Goal: Transaction & Acquisition: Purchase product/service

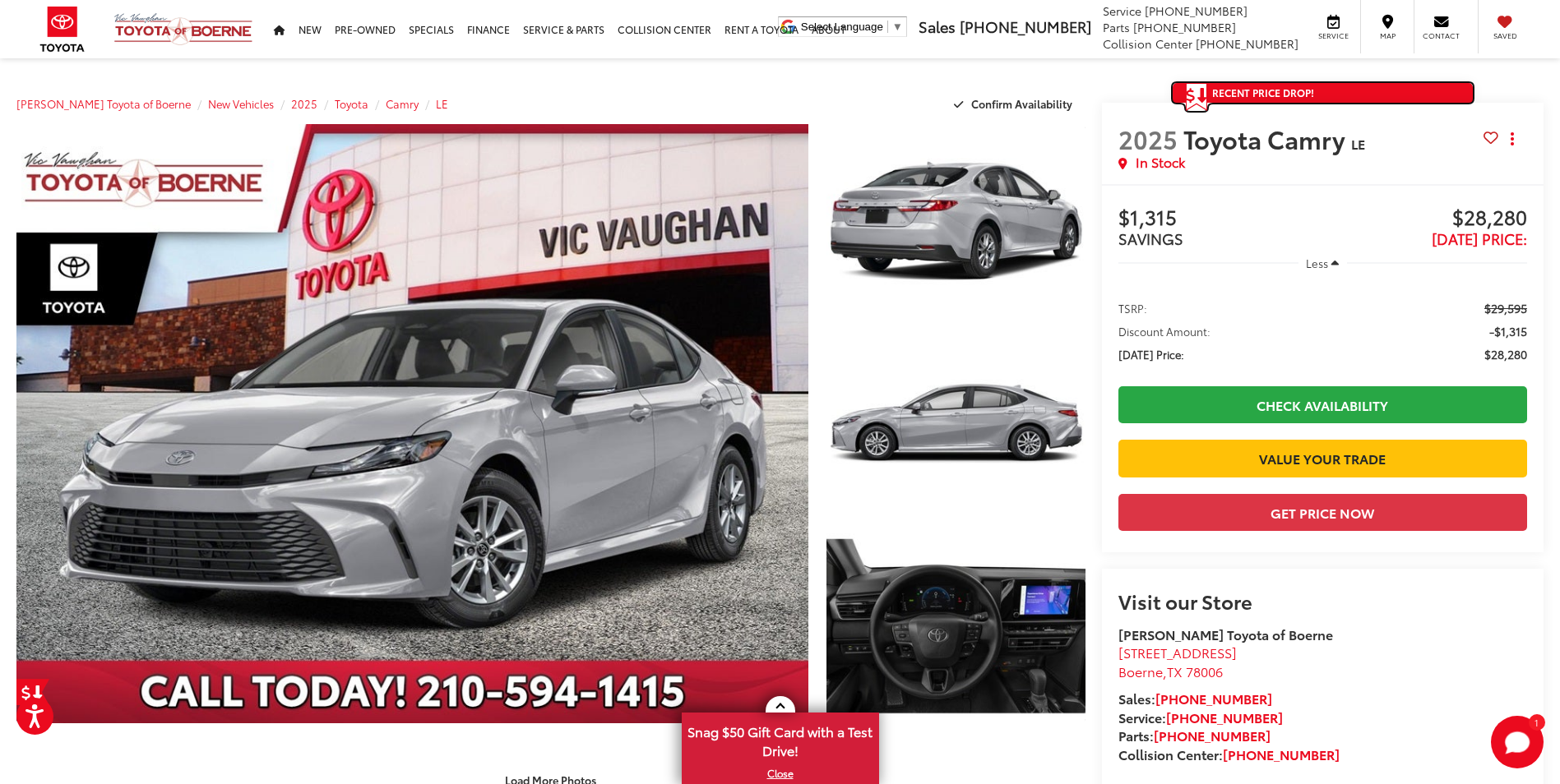
click at [1277, 92] on span "Recent Price Drop!" at bounding box center [1262, 93] width 102 height 14
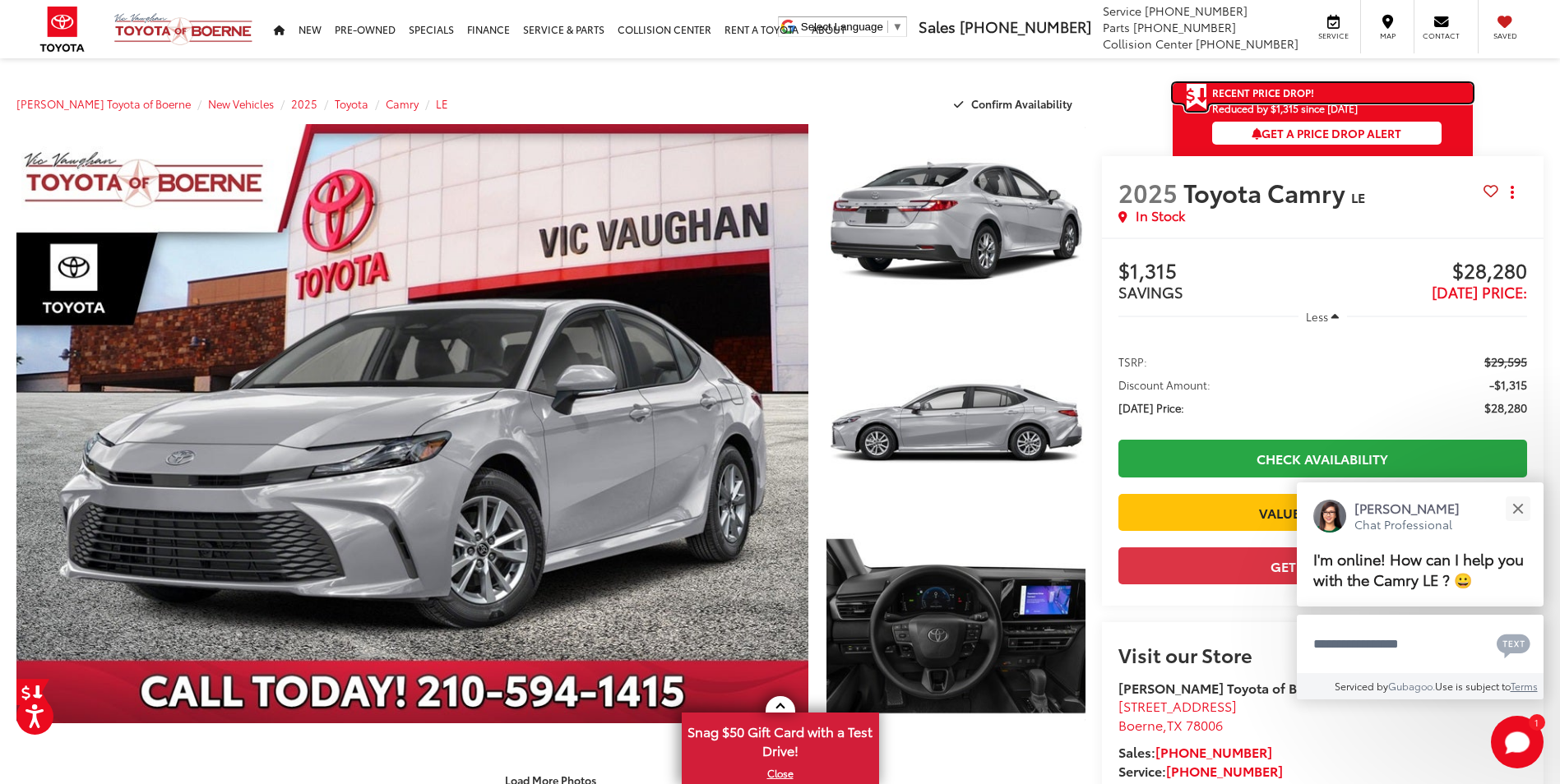
click at [1386, 92] on link "Recent Price Drop!" at bounding box center [1322, 93] width 300 height 20
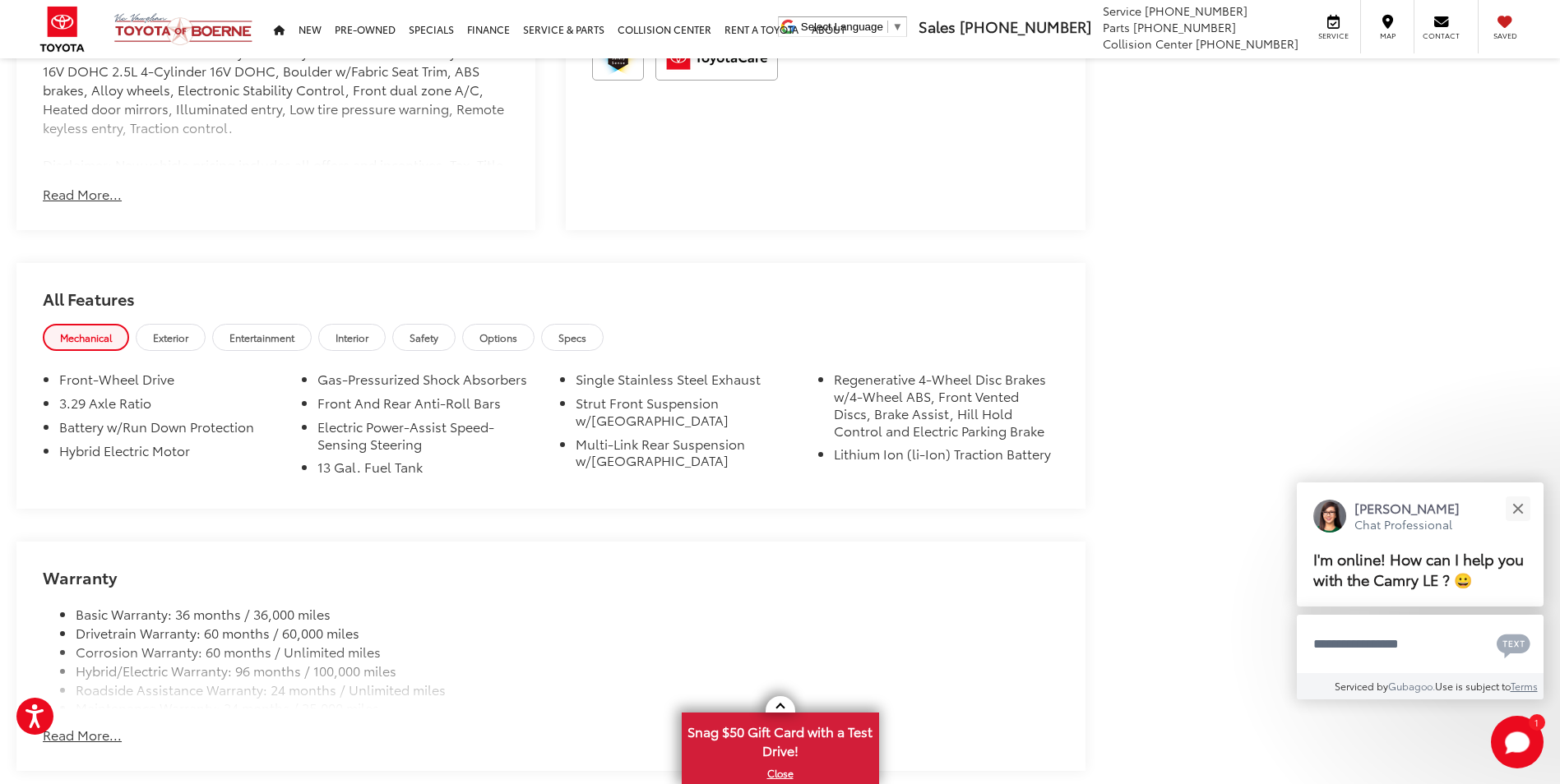
scroll to position [1150, 0]
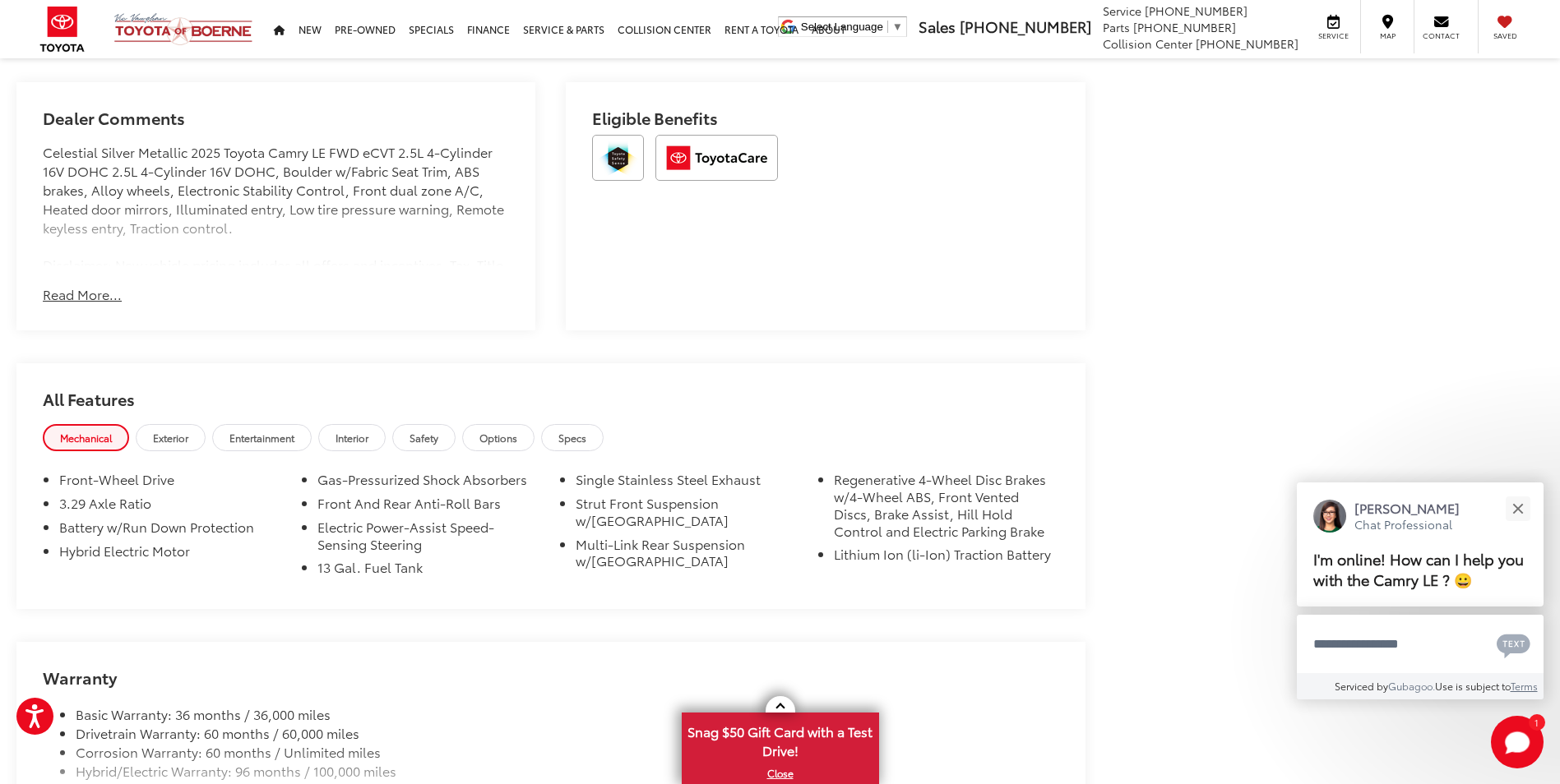
click at [55, 297] on button "Read More..." at bounding box center [82, 294] width 79 height 19
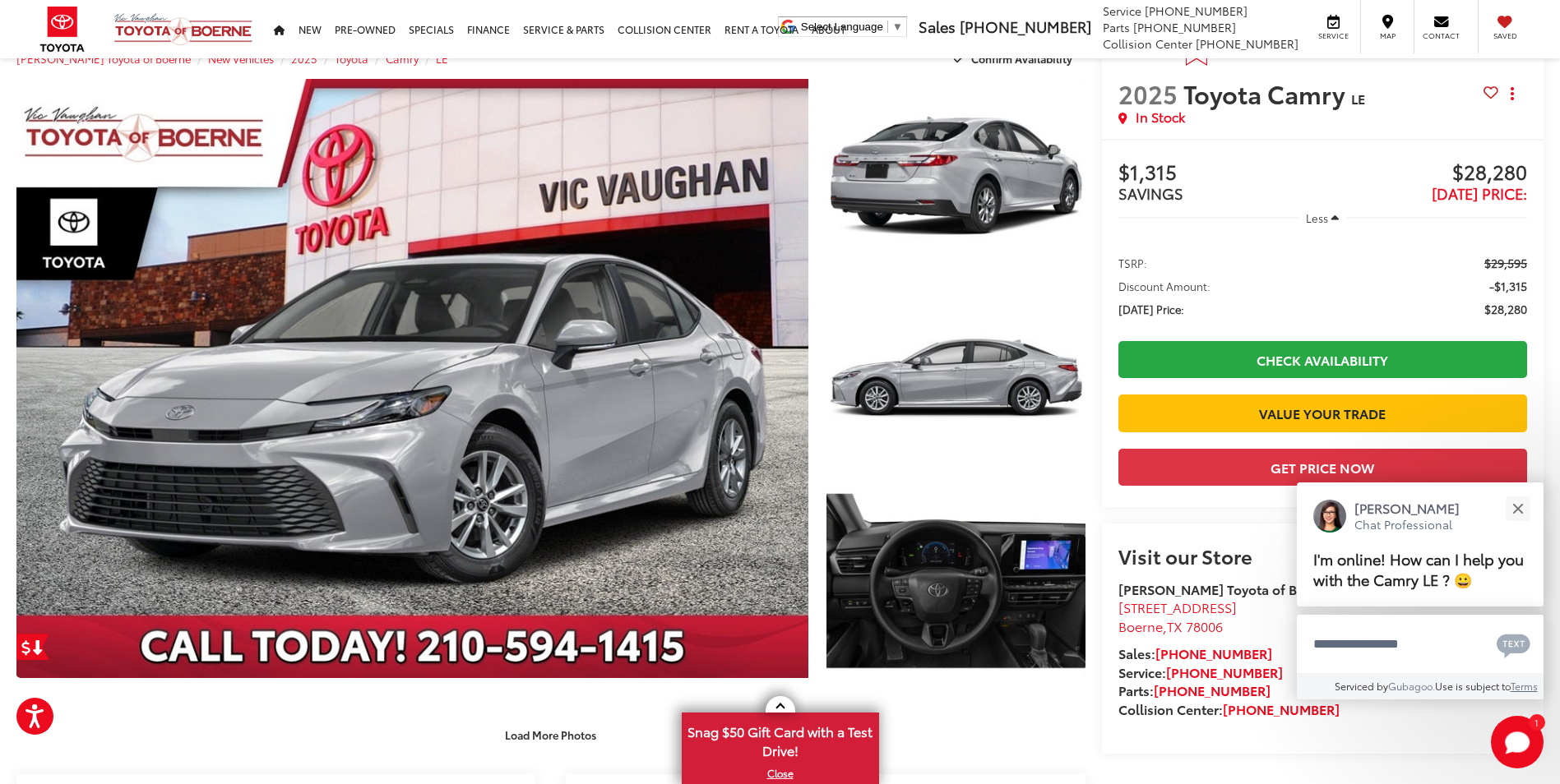
scroll to position [0, 0]
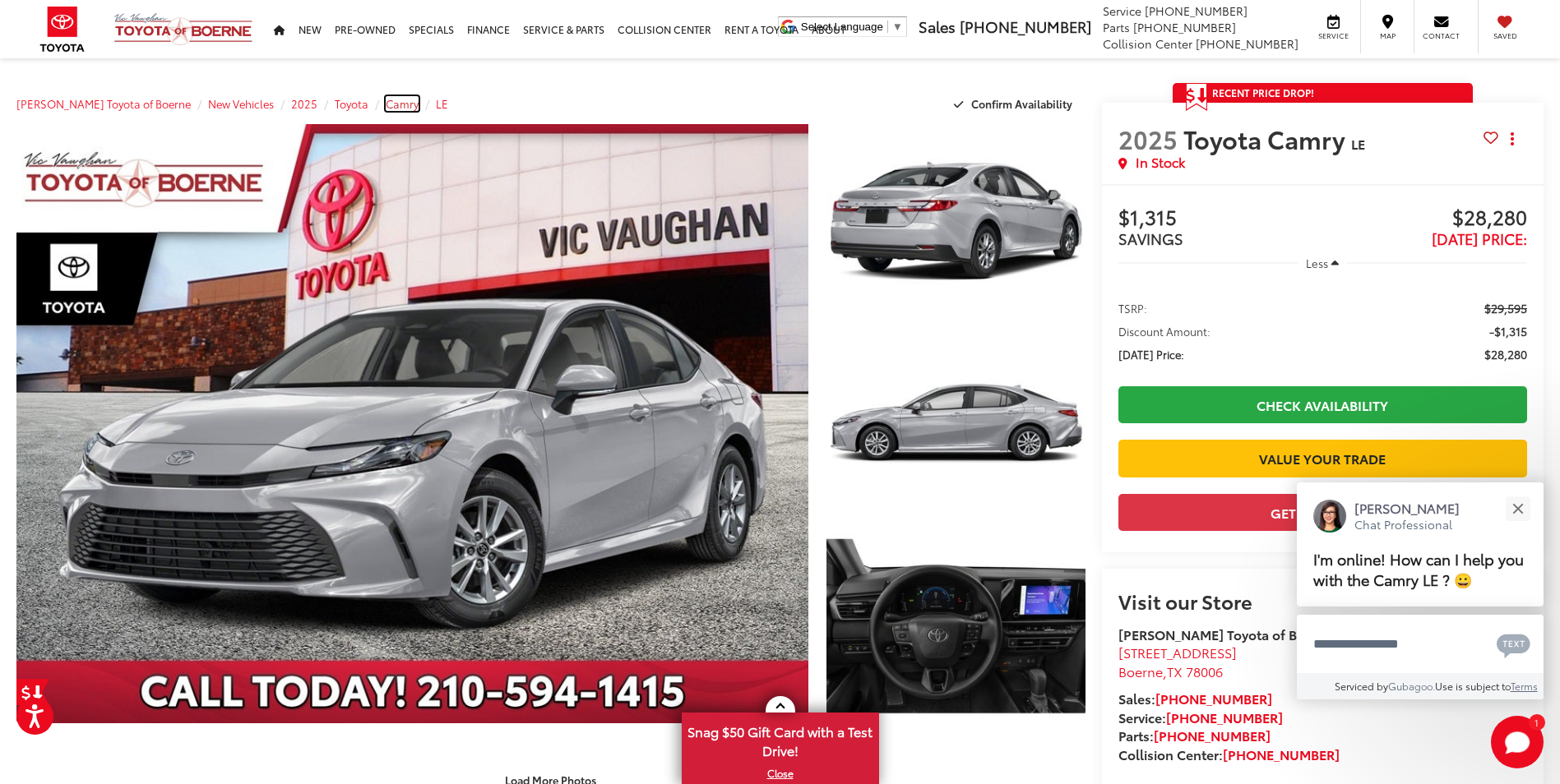
click at [394, 97] on span "Camry" at bounding box center [401, 103] width 33 height 15
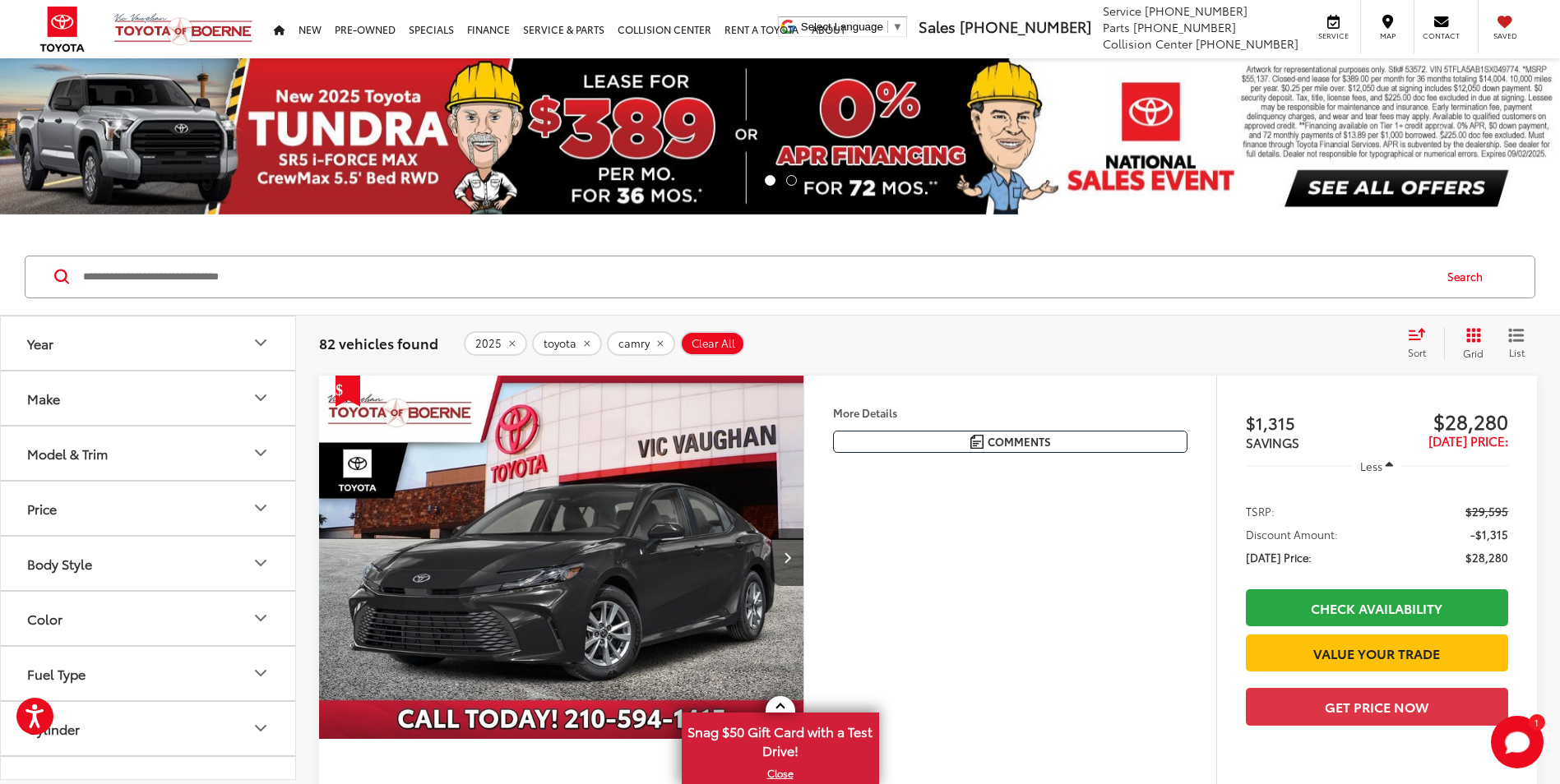
click at [124, 459] on button "Model & Trim" at bounding box center [148, 454] width 296 height 54
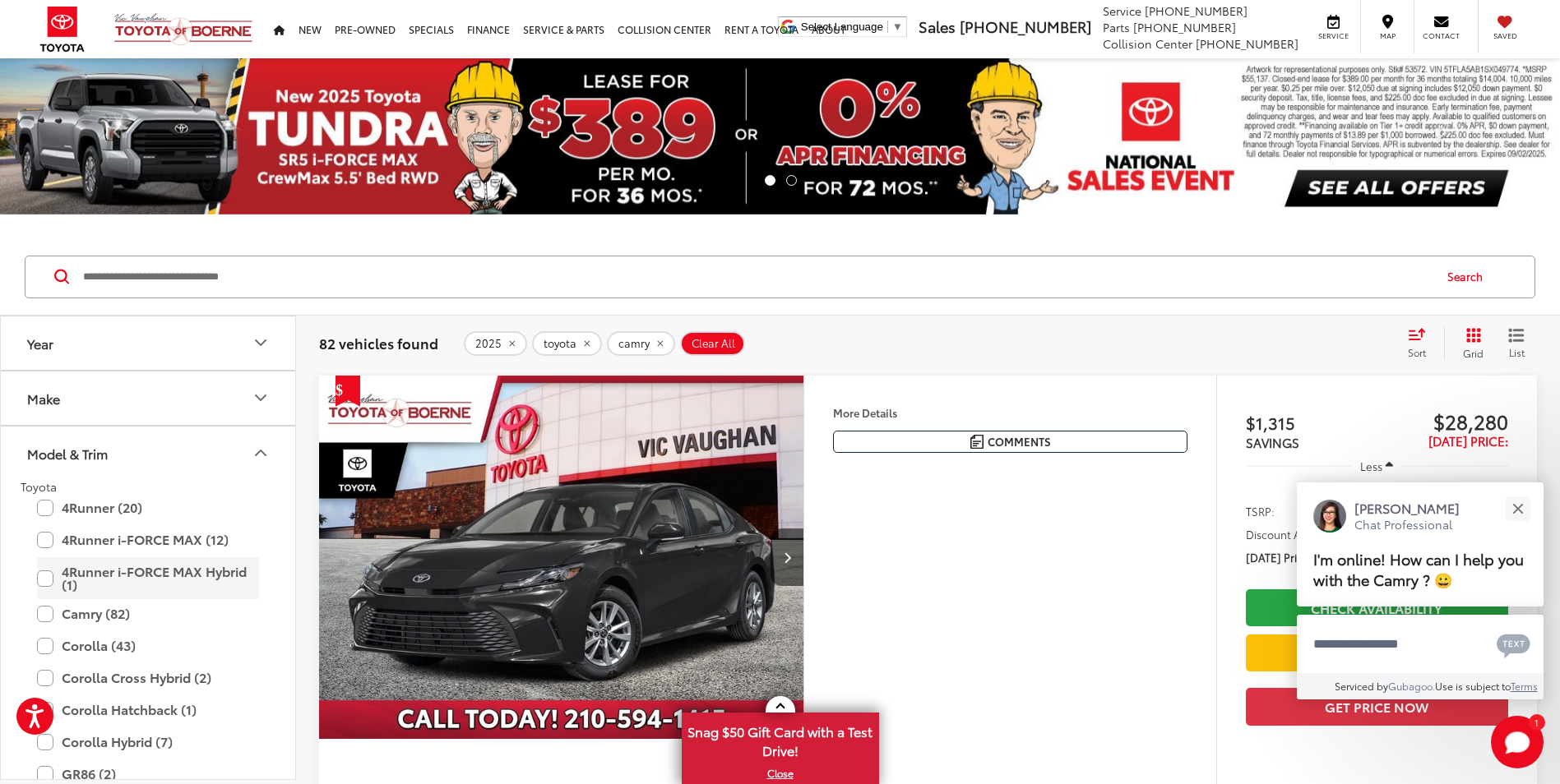
scroll to position [83, 0]
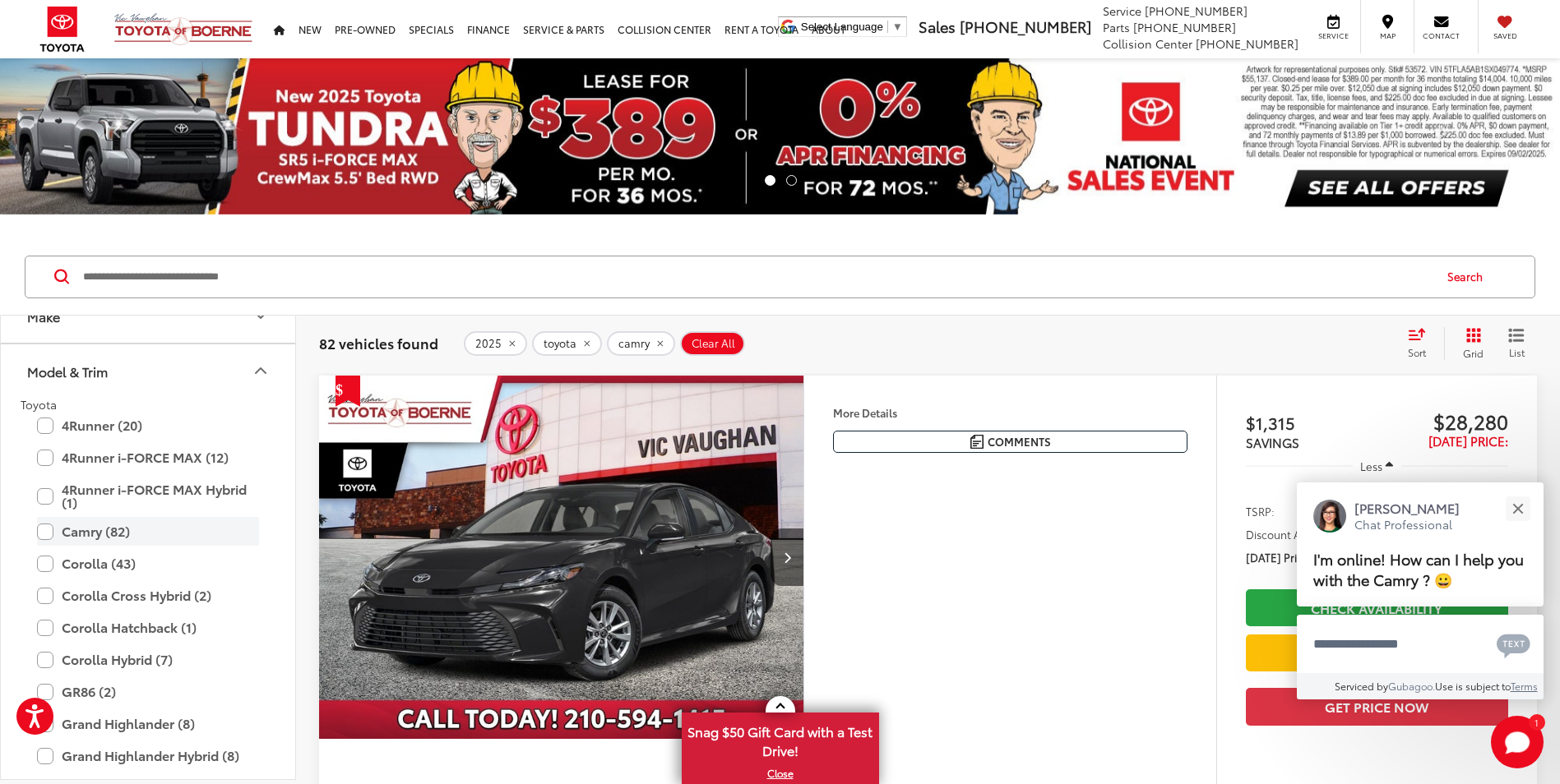
click at [50, 530] on label "Camry (82)" at bounding box center [147, 530] width 222 height 29
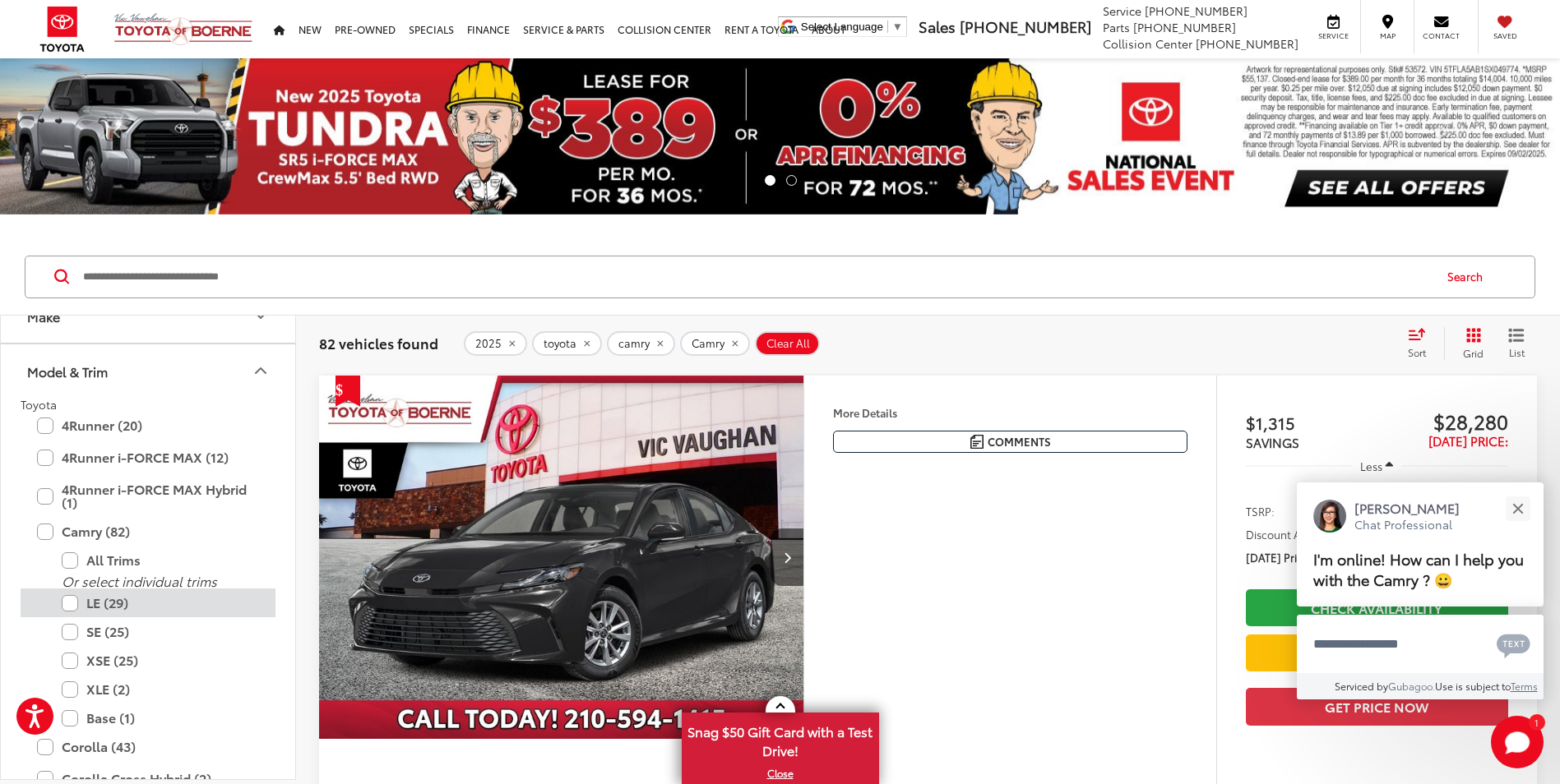
click at [71, 610] on label "LE (29)" at bounding box center [160, 602] width 197 height 29
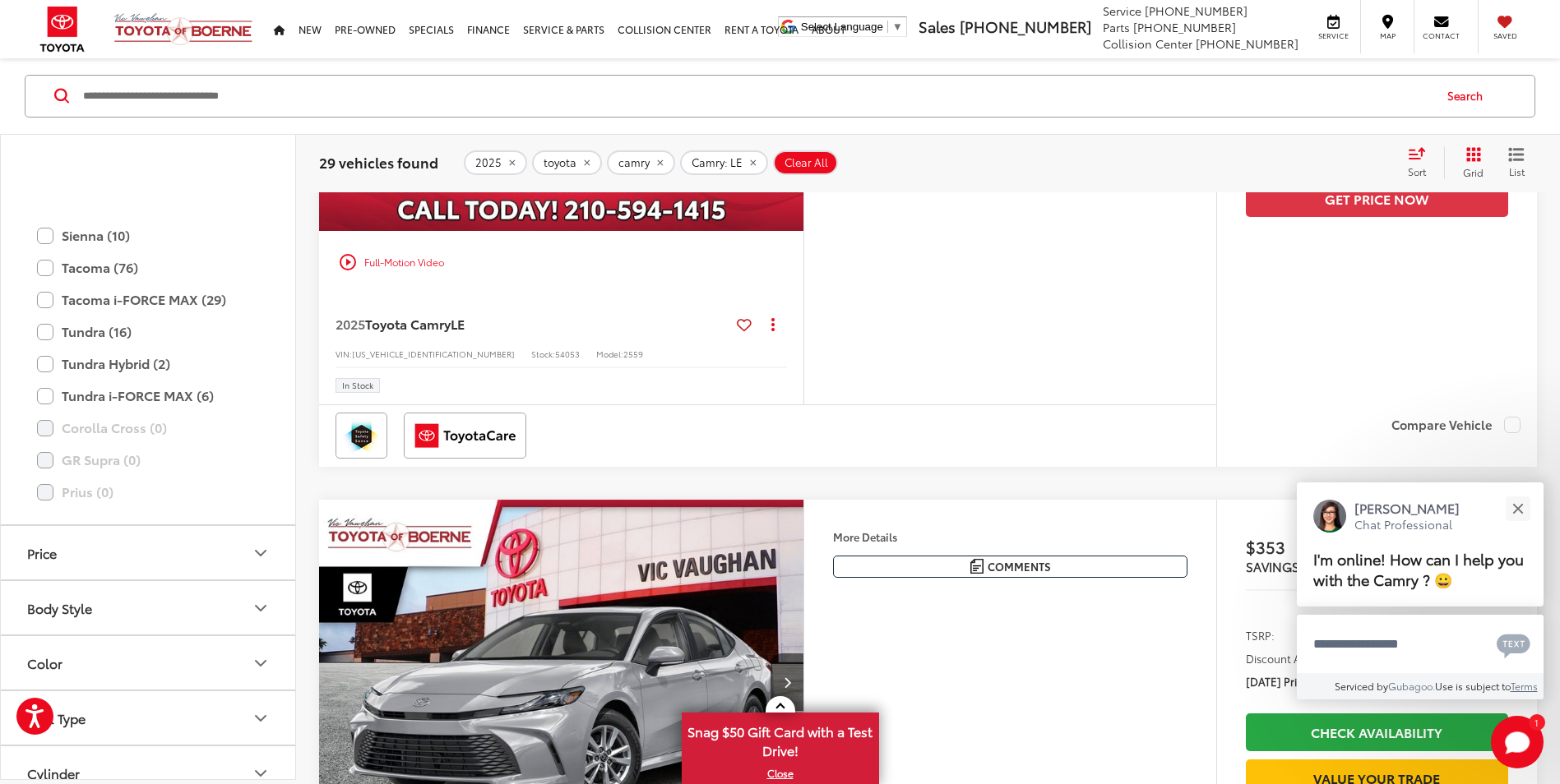
scroll to position [876, 0]
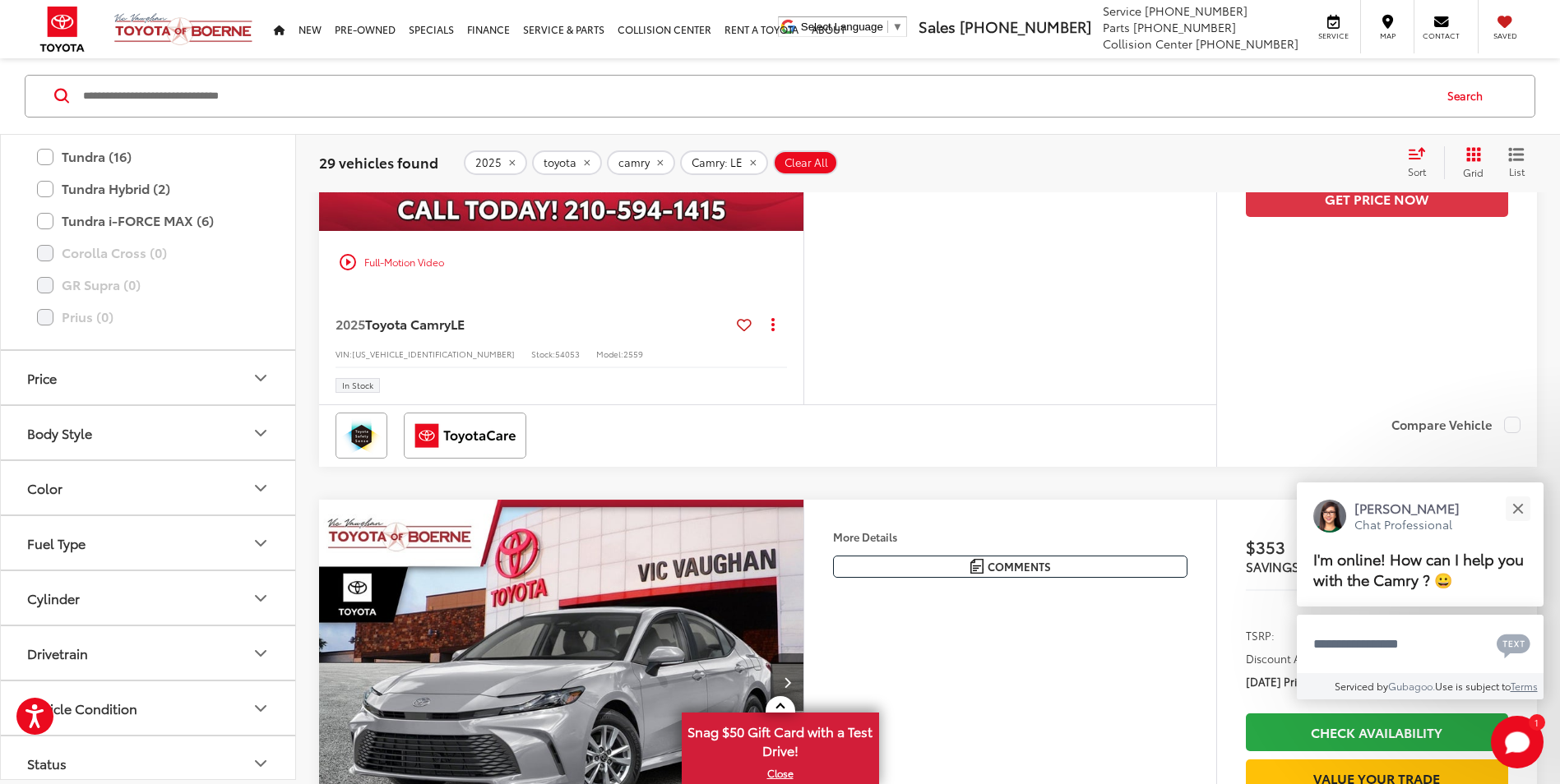
click at [80, 492] on button "Color" at bounding box center [148, 489] width 296 height 54
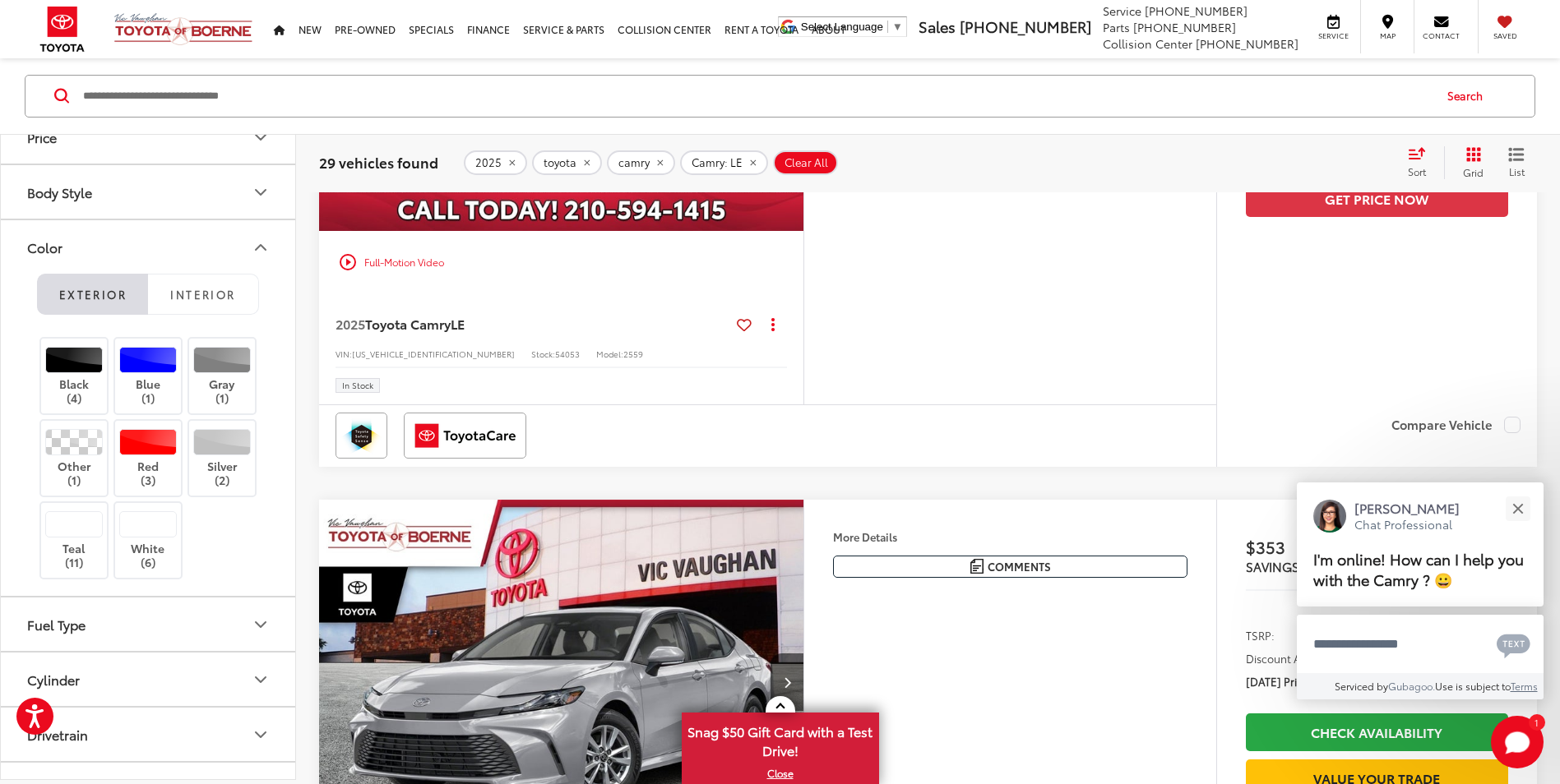
scroll to position [1121, 0]
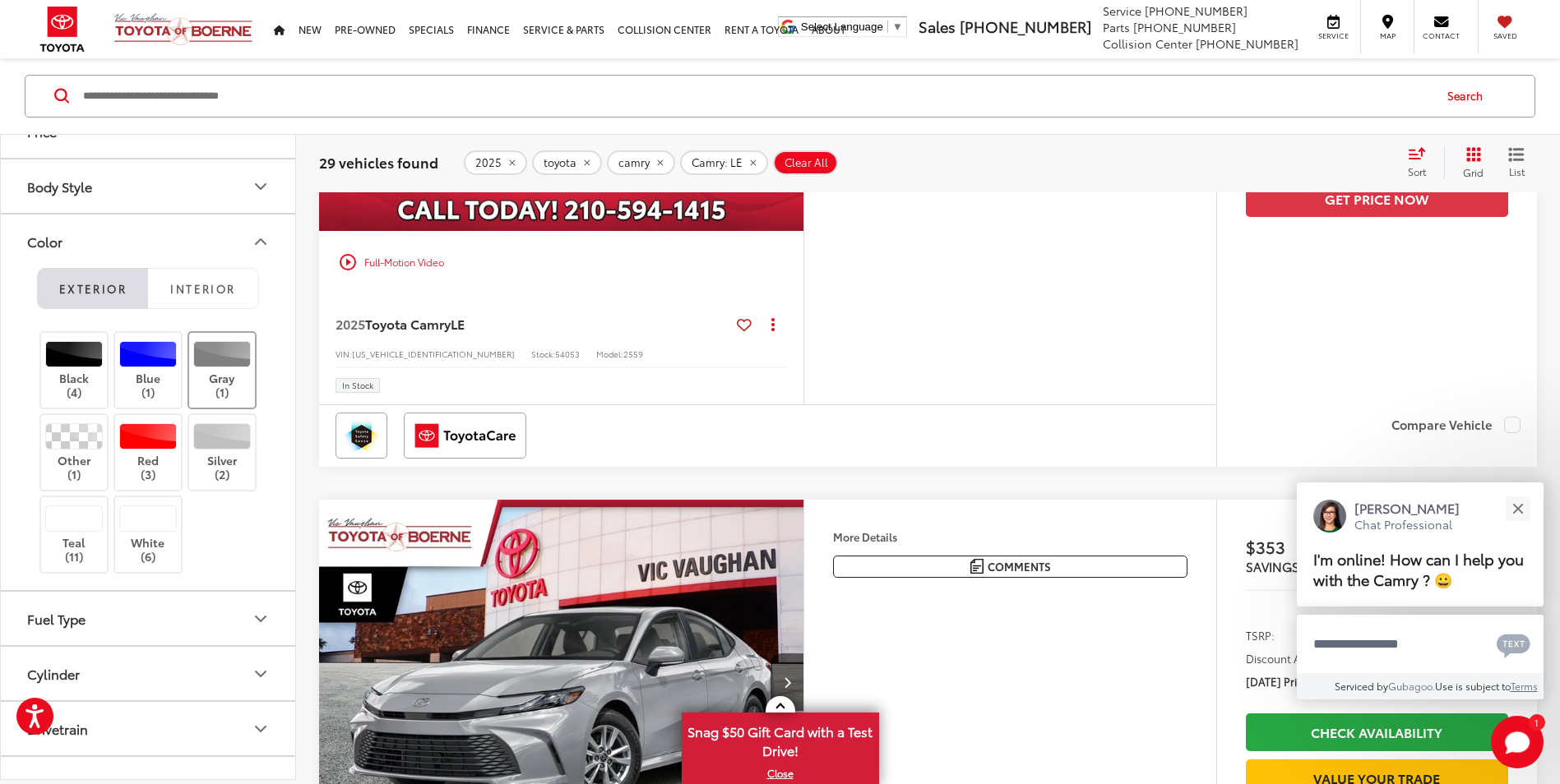
click at [232, 359] on div at bounding box center [222, 354] width 59 height 26
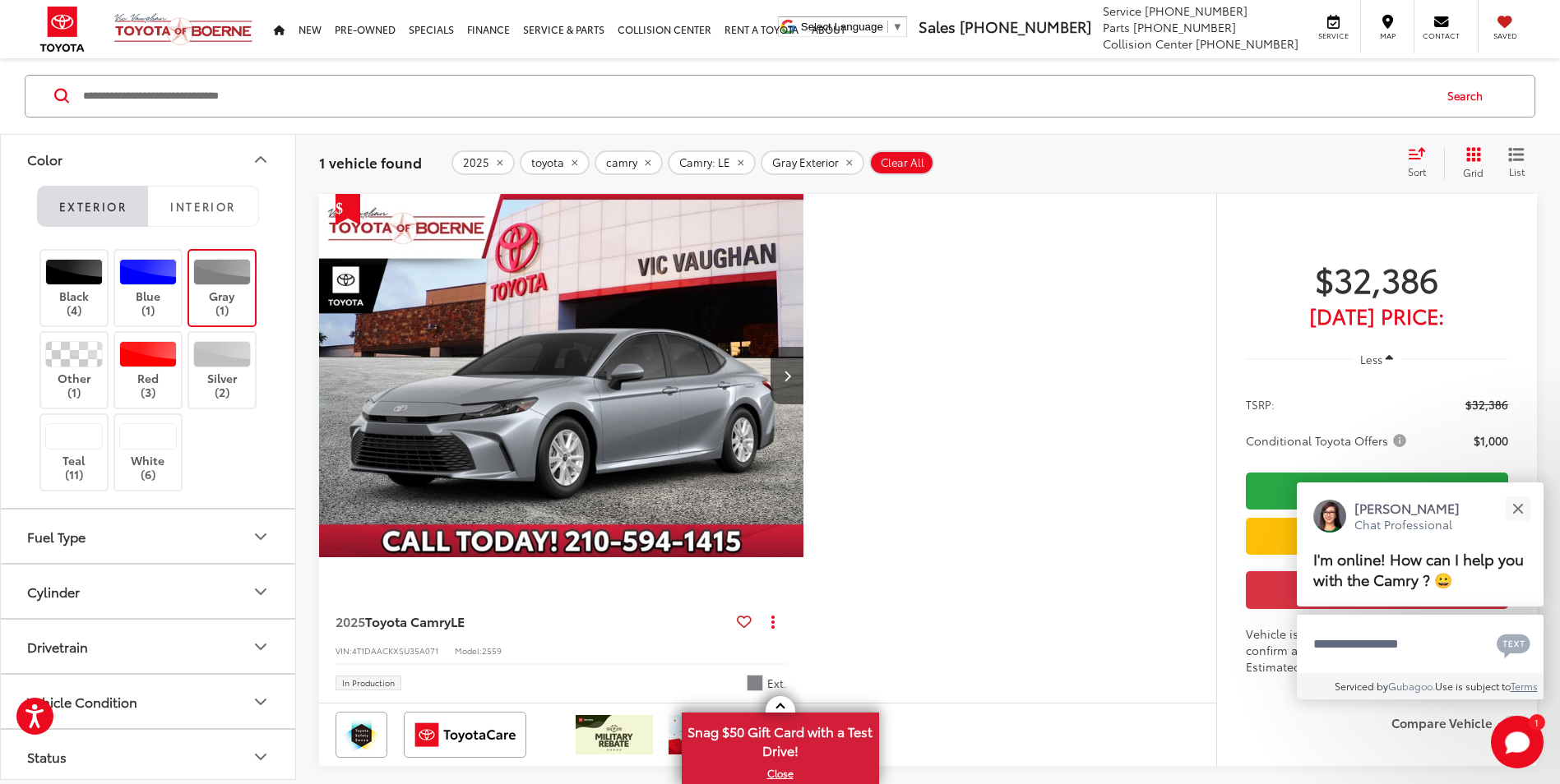
scroll to position [181, 0]
click at [224, 288] on label "Gray (1)" at bounding box center [222, 288] width 67 height 59
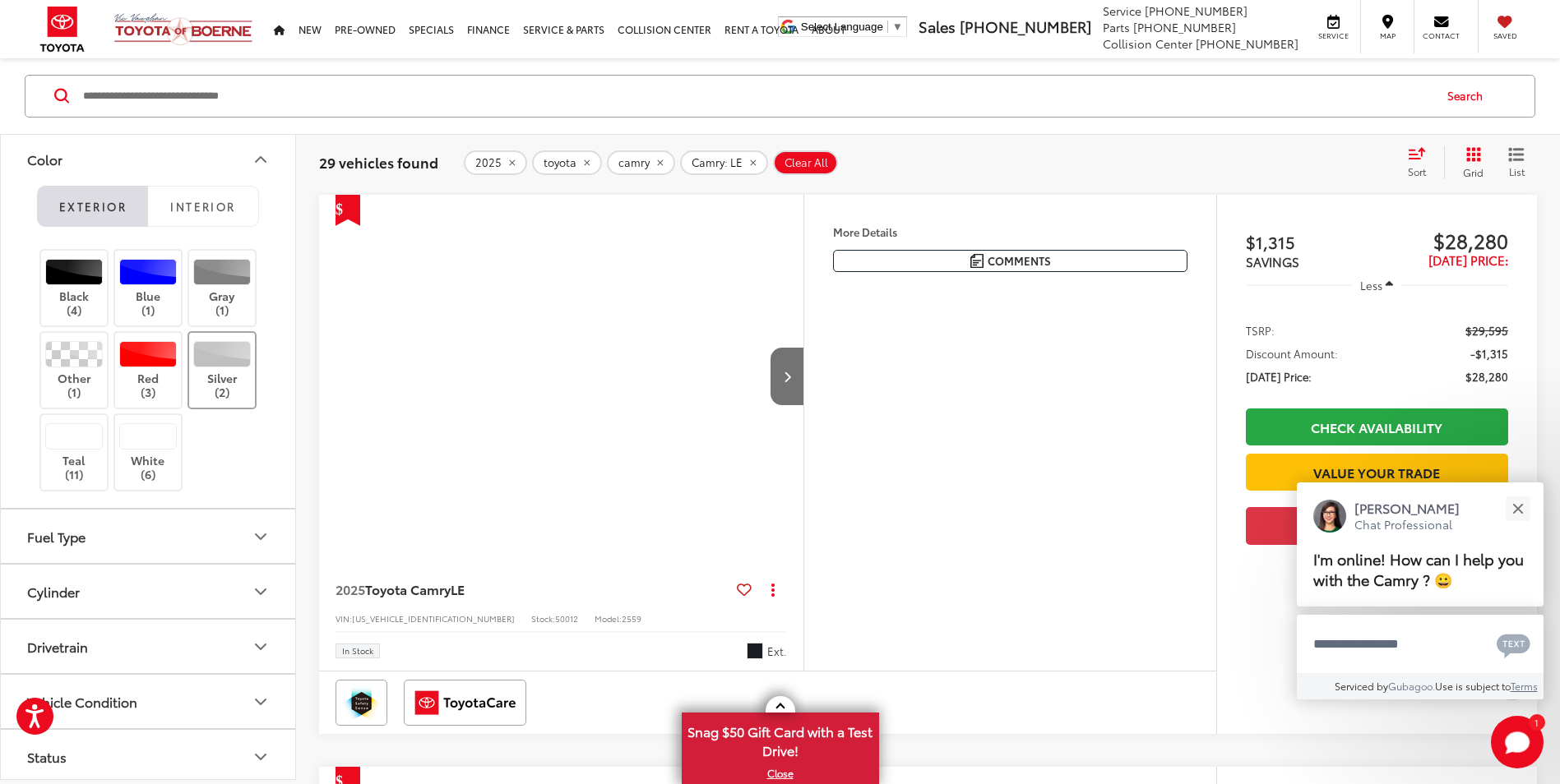
click at [231, 361] on div at bounding box center [222, 354] width 59 height 26
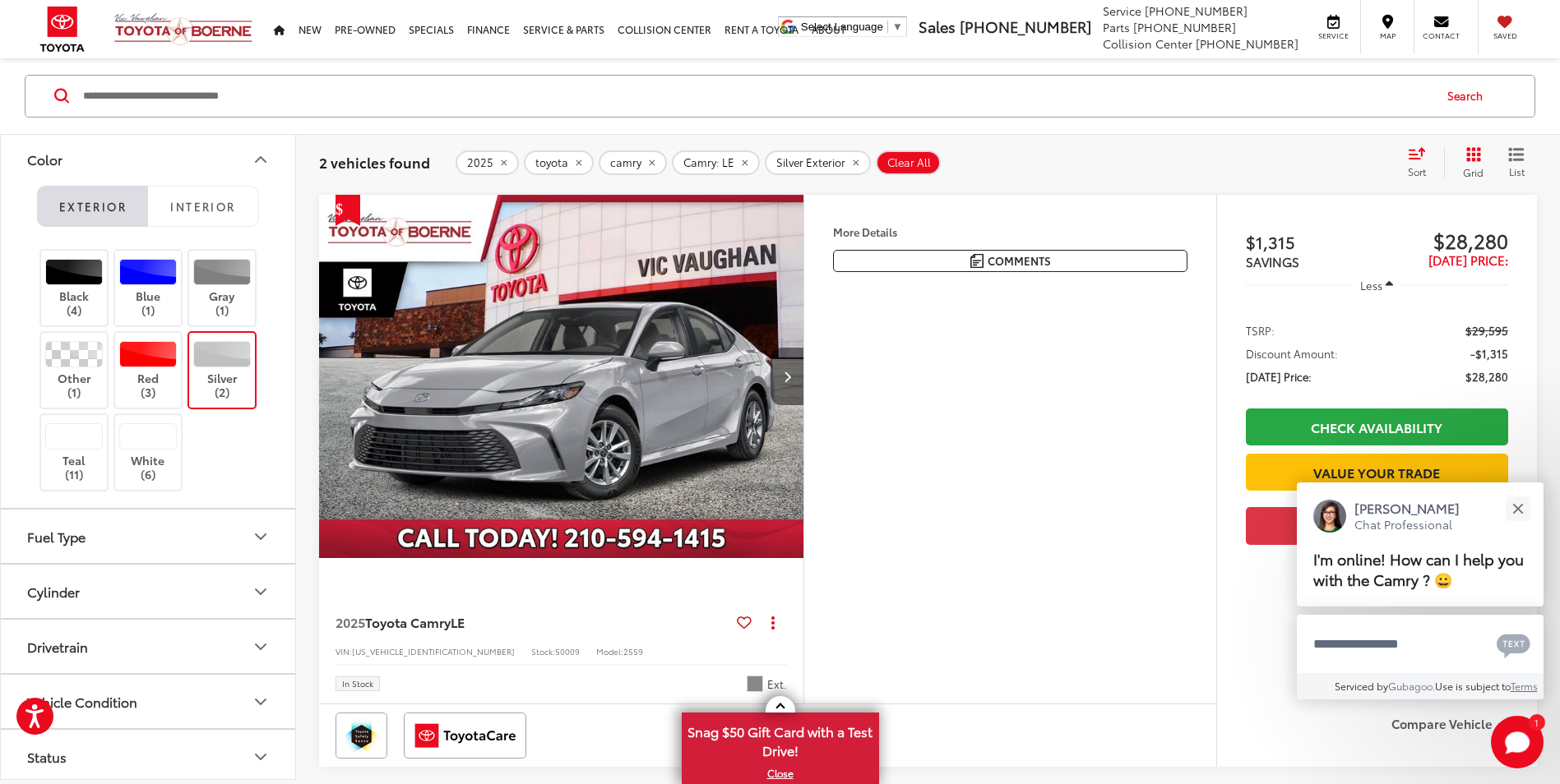
click at [780, 387] on button "Next image" at bounding box center [786, 376] width 33 height 58
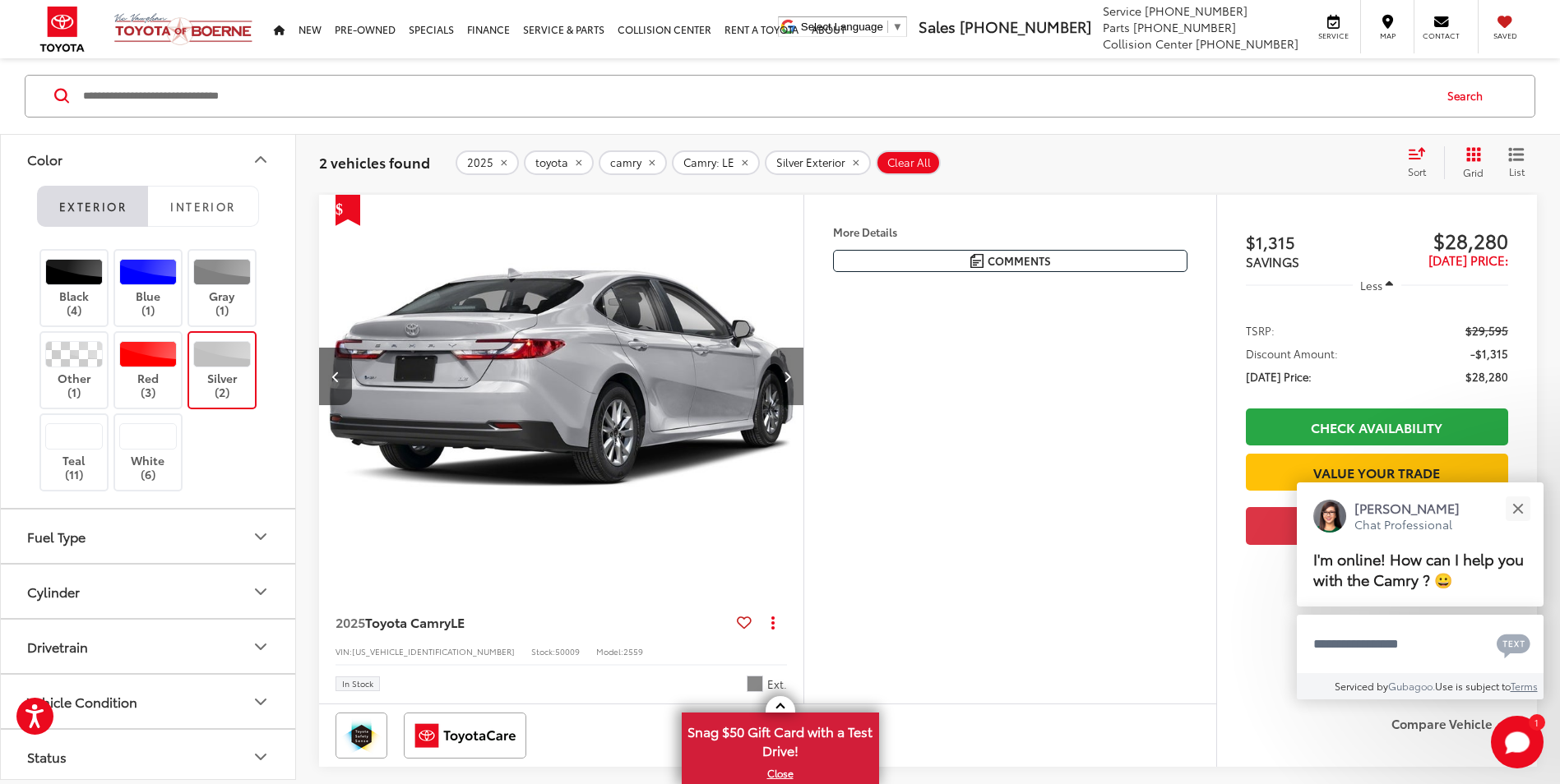
click at [780, 387] on button "Next image" at bounding box center [786, 376] width 33 height 58
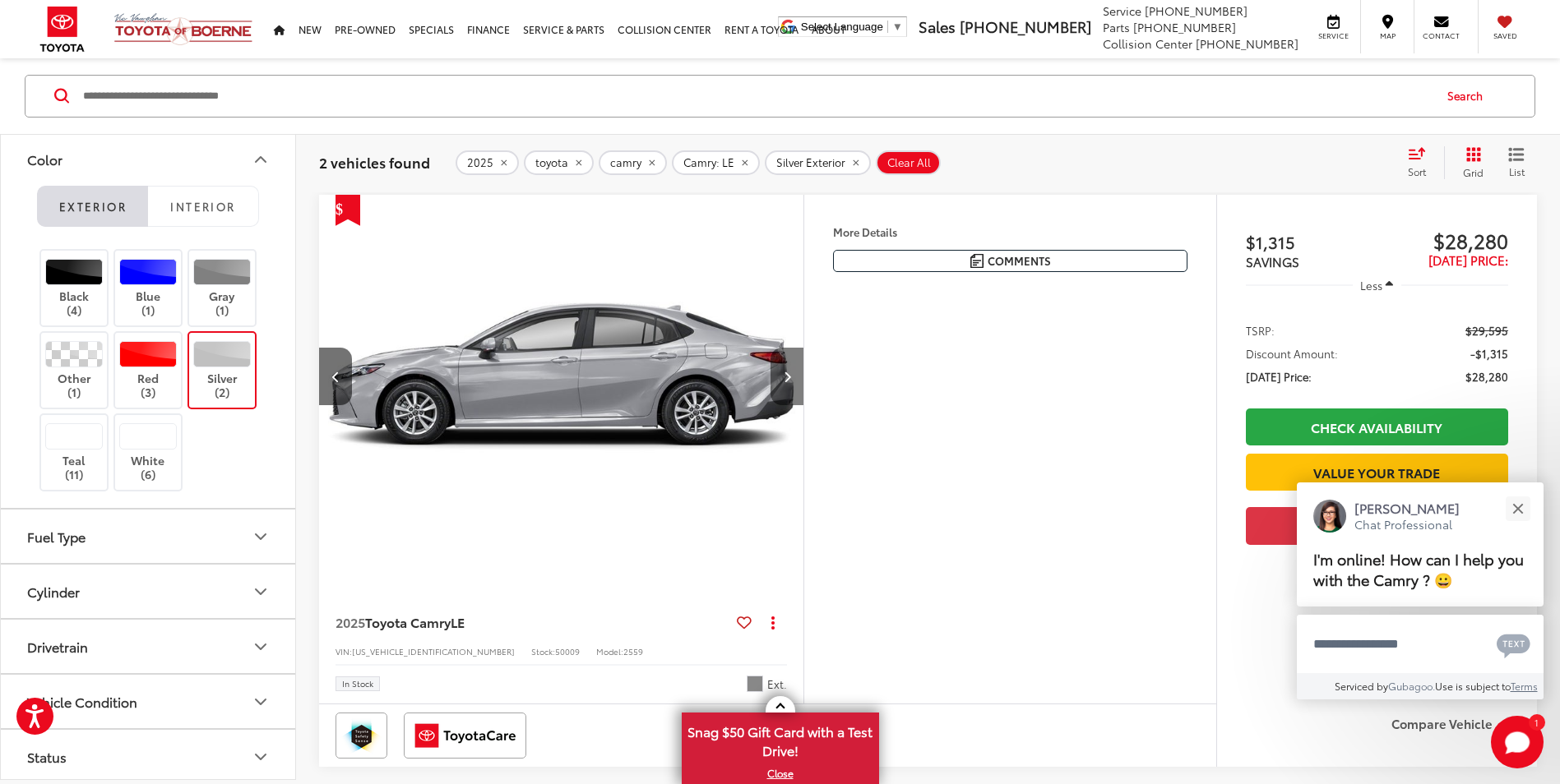
click at [780, 387] on button "Next image" at bounding box center [786, 376] width 33 height 58
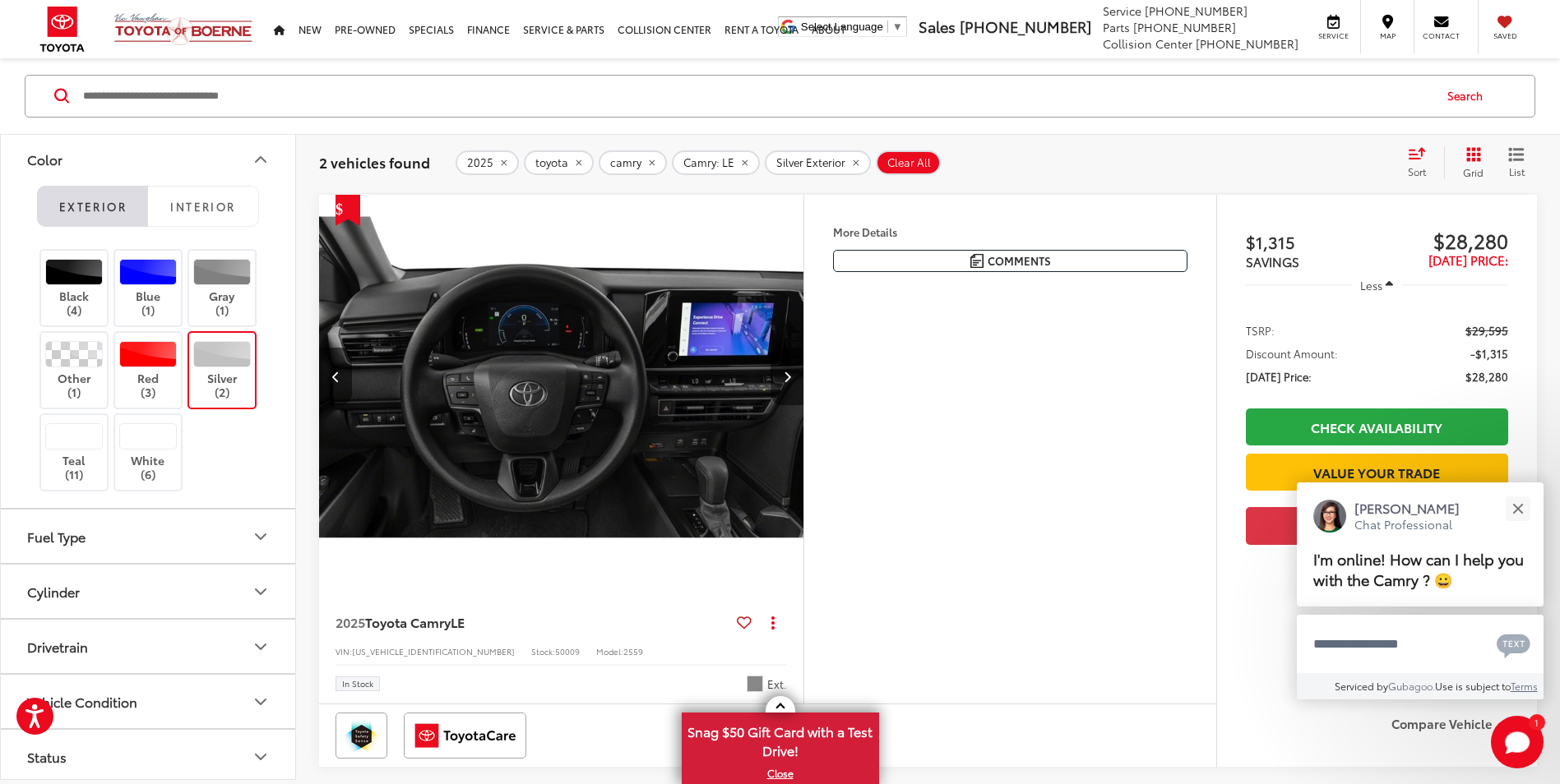
click at [780, 387] on button "Next image" at bounding box center [786, 376] width 33 height 58
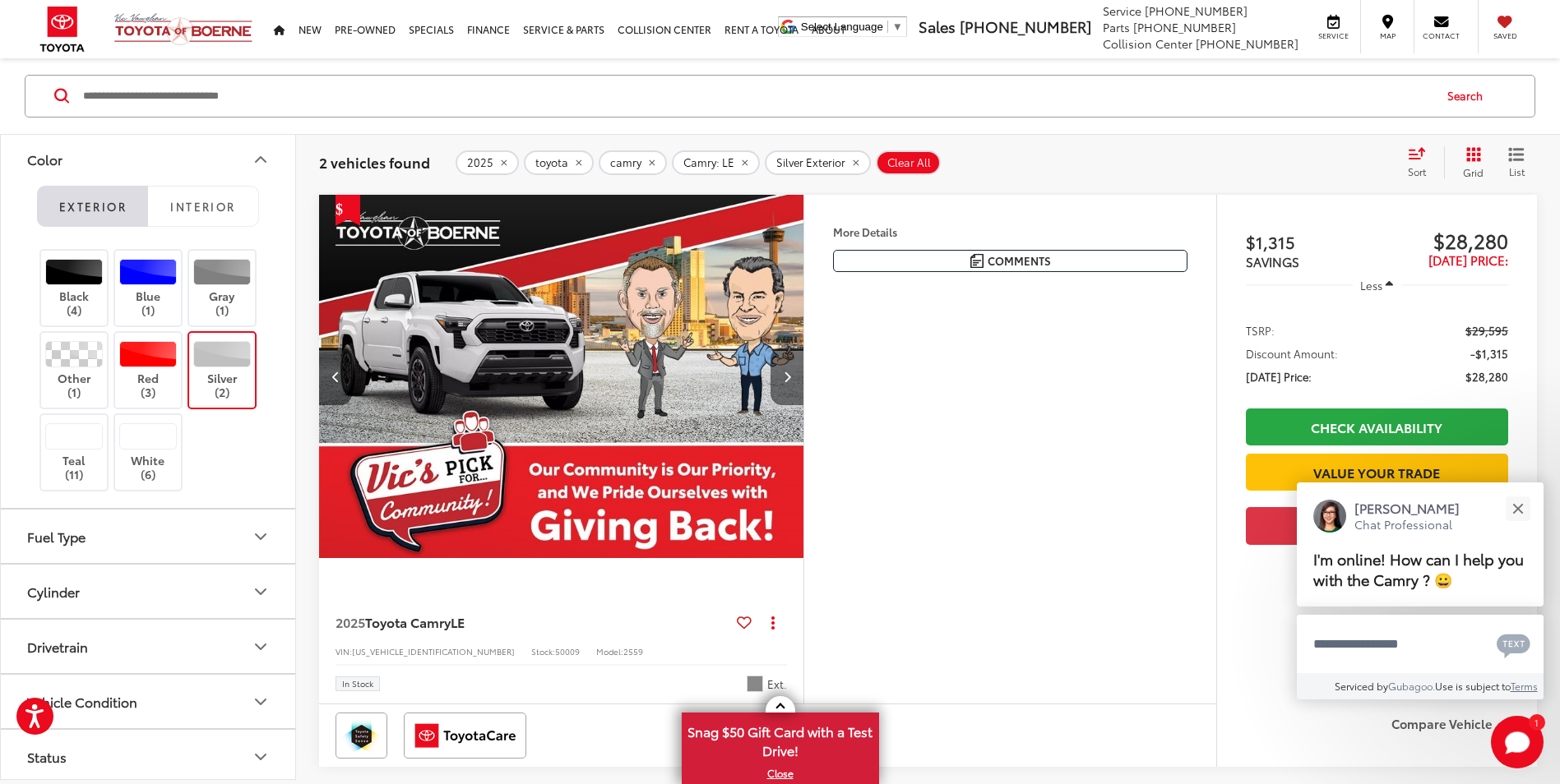
click at [780, 387] on button "Next image" at bounding box center [786, 376] width 33 height 58
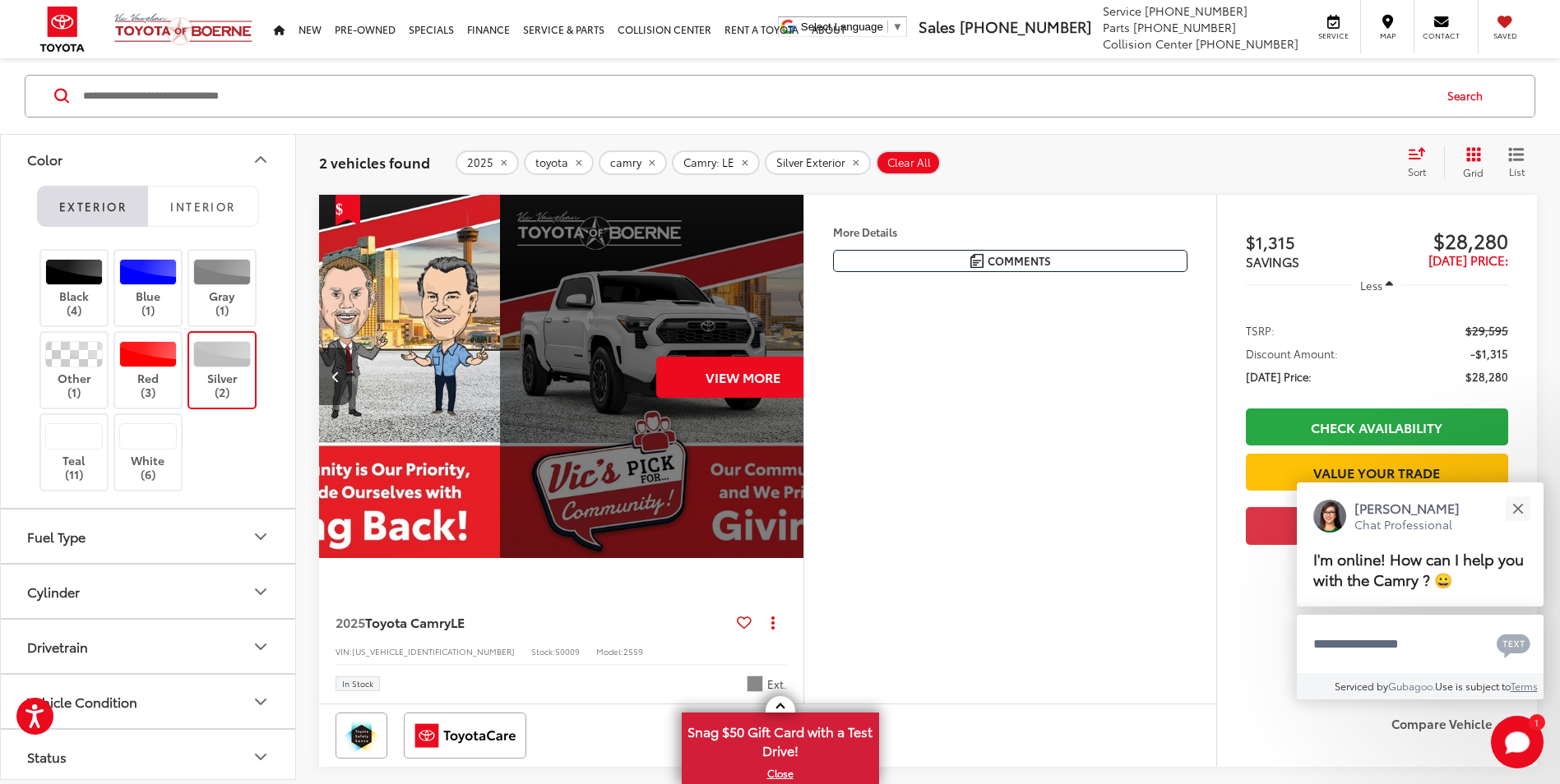
scroll to position [0, 2434]
